Goal: Task Accomplishment & Management: Manage account settings

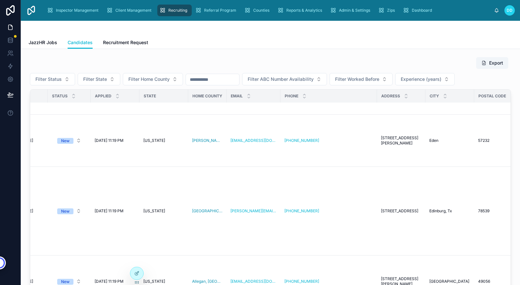
scroll to position [308, 0]
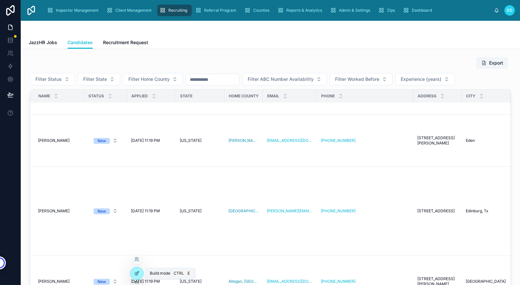
click at [136, 274] on icon at bounding box center [137, 273] width 3 height 3
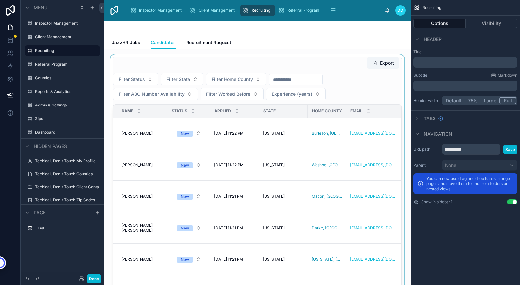
click at [293, 165] on div at bounding box center [257, 187] width 296 height 267
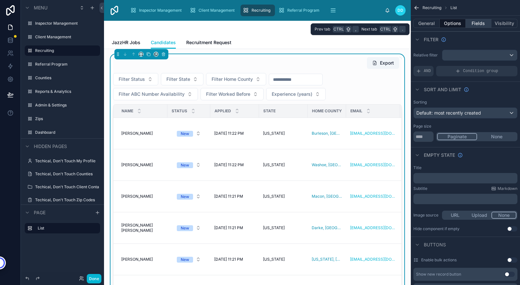
click at [479, 25] on button "Fields" at bounding box center [479, 23] width 26 height 9
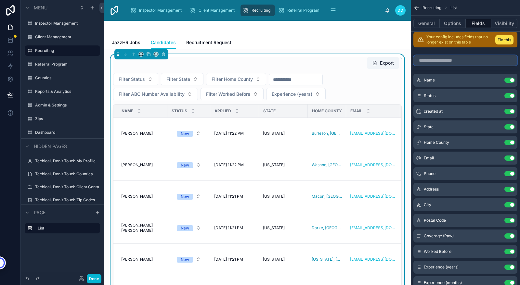
click at [450, 61] on input "scrollable content" at bounding box center [465, 60] width 104 height 10
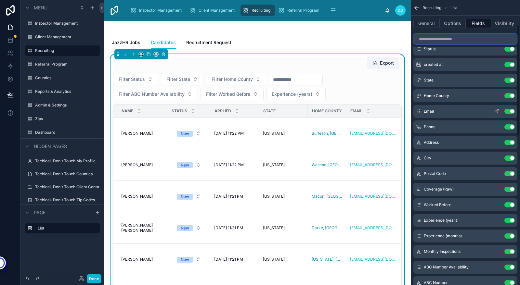
scroll to position [0, 0]
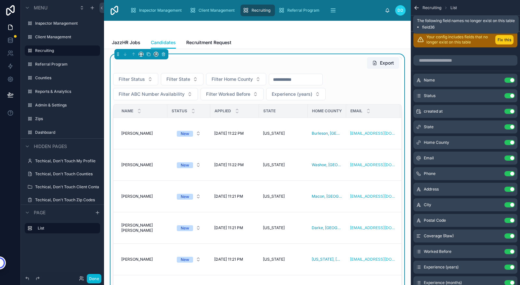
click at [507, 41] on button "Fix this" at bounding box center [504, 39] width 18 height 9
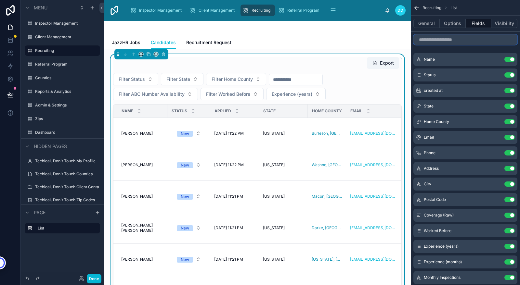
click at [441, 41] on input "scrollable content" at bounding box center [465, 39] width 104 height 10
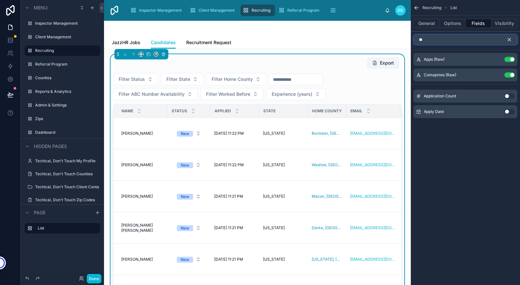
type input "**"
click at [506, 112] on button "Use setting" at bounding box center [509, 111] width 10 height 5
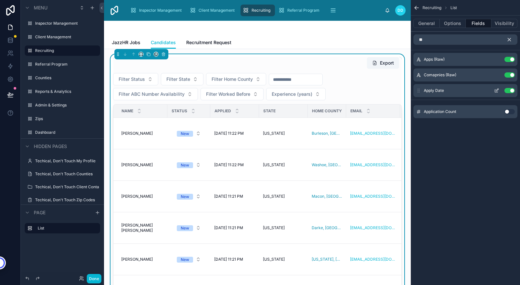
click at [419, 89] on icon "scrollable content" at bounding box center [418, 90] width 5 height 5
click at [512, 41] on icon "scrollable content" at bounding box center [509, 40] width 6 height 6
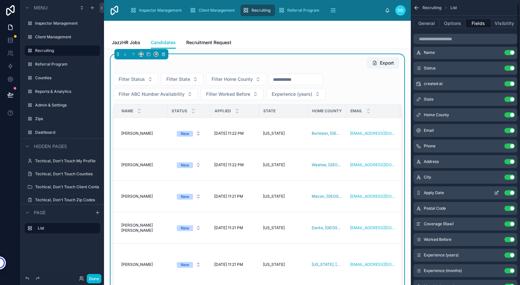
scroll to position [7, 0]
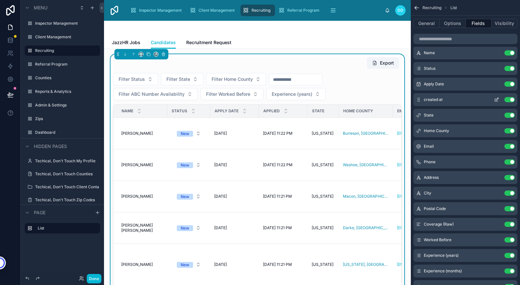
click at [511, 99] on button "Use setting" at bounding box center [509, 99] width 10 height 5
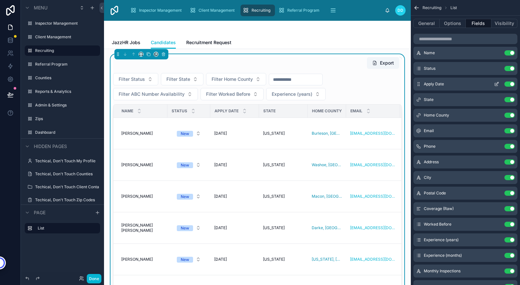
click at [497, 84] on icon "scrollable content" at bounding box center [496, 84] width 5 height 5
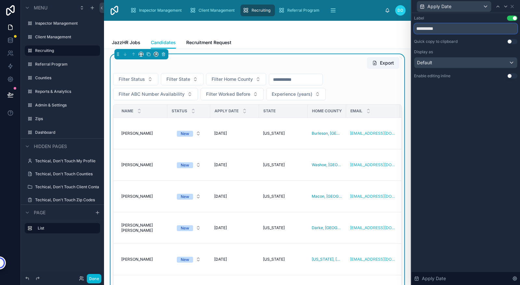
click at [428, 28] on input "**********" at bounding box center [465, 28] width 103 height 10
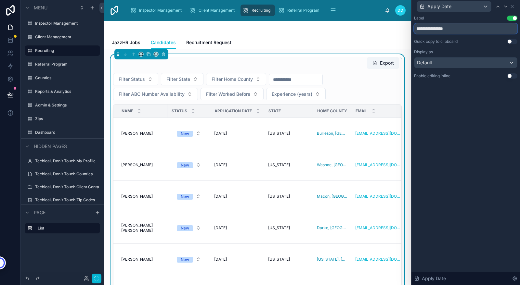
type input "**********"
click at [449, 134] on div "**********" at bounding box center [465, 149] width 109 height 272
click at [513, 6] on icon at bounding box center [512, 6] width 3 height 3
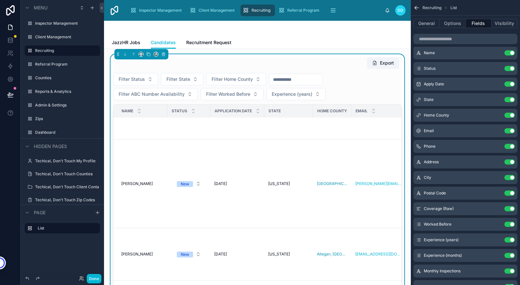
scroll to position [0, 0]
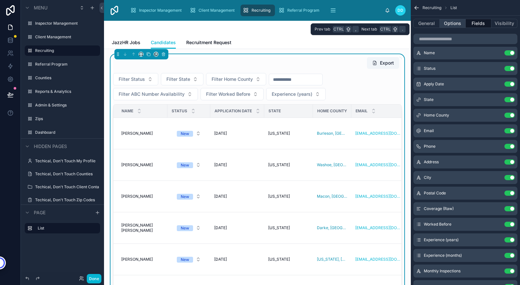
click at [456, 23] on button "Options" at bounding box center [453, 23] width 26 height 9
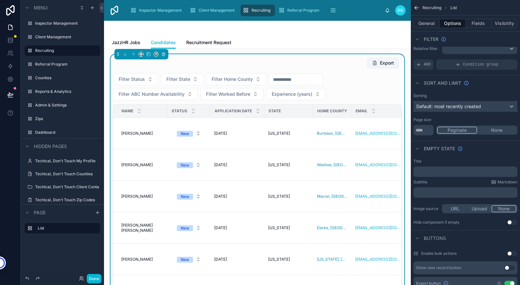
click at [466, 105] on span "Default: most recently created" at bounding box center [448, 107] width 65 height 6
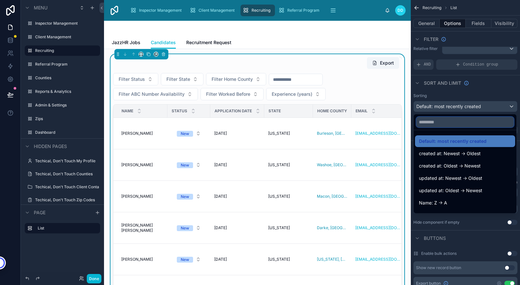
click at [449, 122] on input "text" at bounding box center [465, 122] width 98 height 10
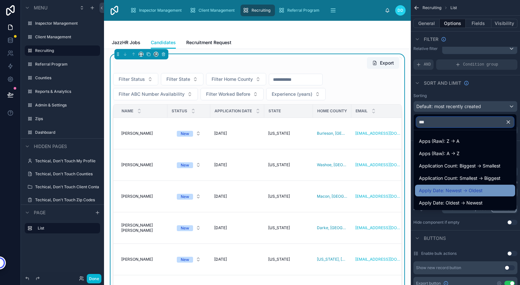
type input "***"
click at [455, 189] on span "Apply Date: Newest -> Oldest" at bounding box center [451, 191] width 64 height 8
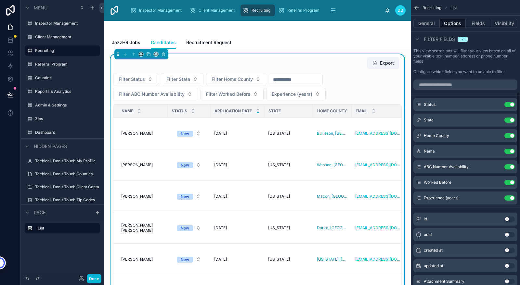
scroll to position [360, 0]
click at [92, 279] on button "Done" at bounding box center [94, 278] width 15 height 9
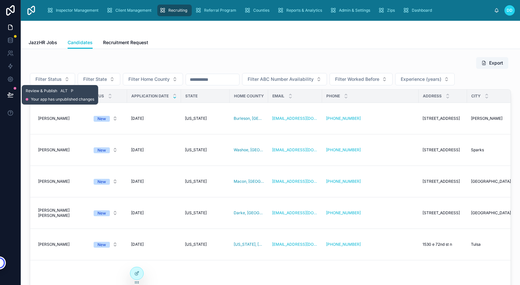
click at [12, 96] on icon at bounding box center [10, 94] width 6 height 3
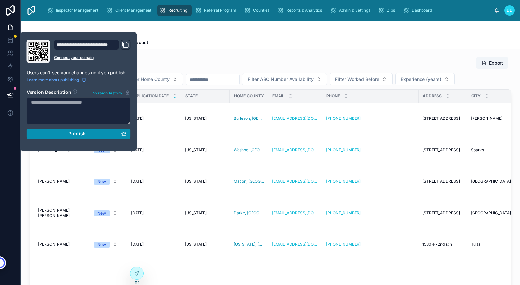
click at [79, 134] on span "Publish" at bounding box center [77, 134] width 18 height 6
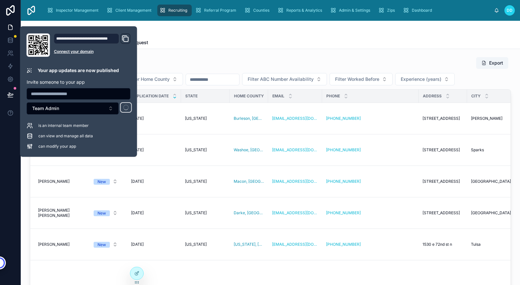
click at [360, 54] on div "Export Filter Status Filter State Filter Home County Filter ABC Number Availabi…" at bounding box center [270, 198] width 499 height 299
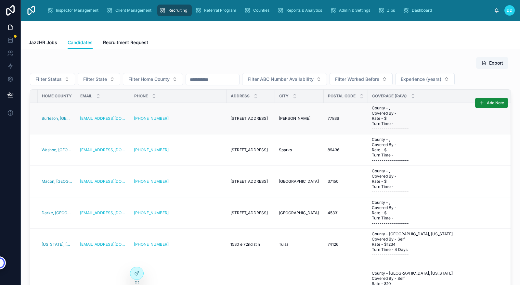
scroll to position [0, 192]
